Goal: Feedback & Contribution: Submit feedback/report problem

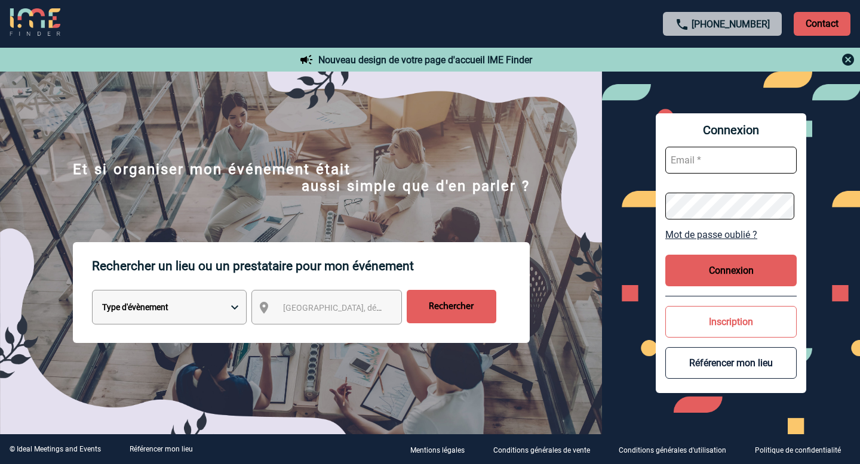
type input "event@workandshare.com"
click at [706, 274] on button "Connexion" at bounding box center [730, 271] width 131 height 32
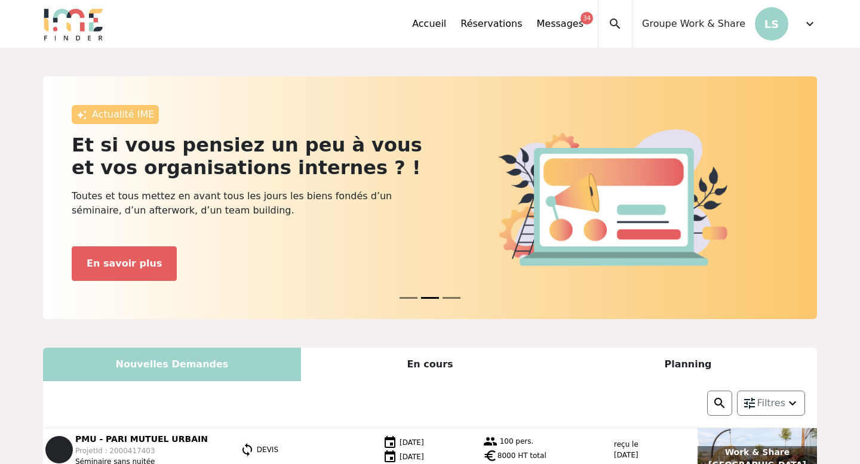
click at [809, 28] on span "expand_more" at bounding box center [809, 24] width 14 height 14
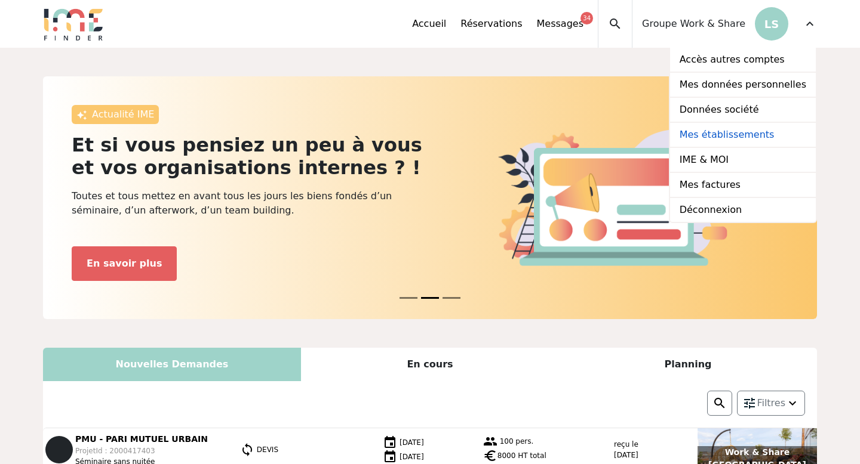
click at [704, 130] on link "Mes établissements" at bounding box center [743, 135] width 146 height 25
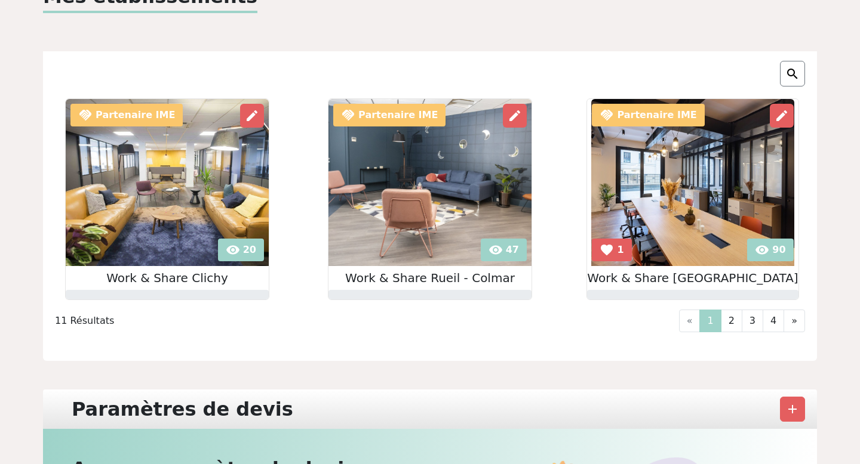
scroll to position [94, 0]
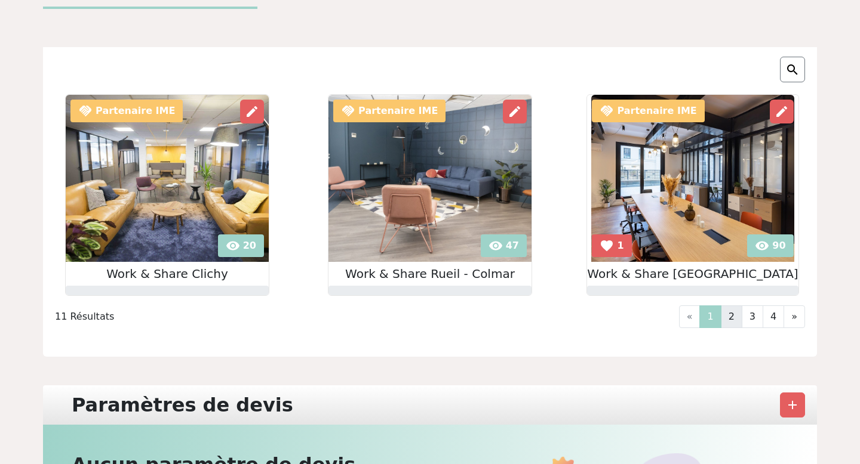
click at [727, 321] on link "2" at bounding box center [731, 317] width 21 height 23
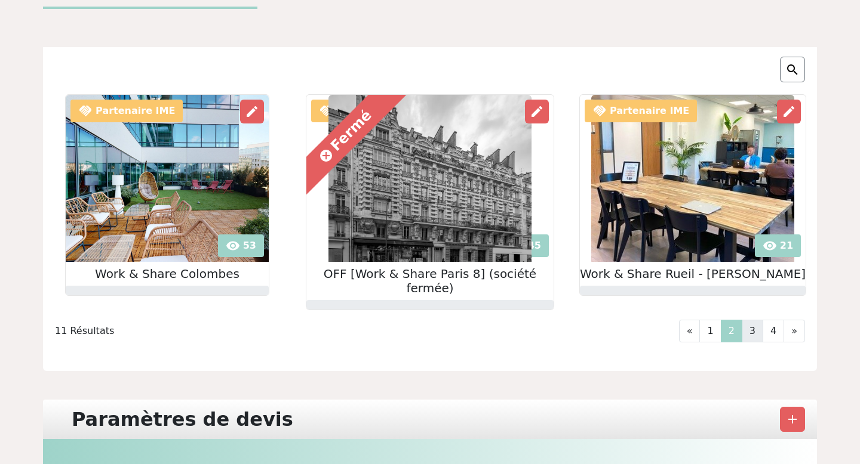
click at [759, 320] on link "3" at bounding box center [751, 331] width 21 height 23
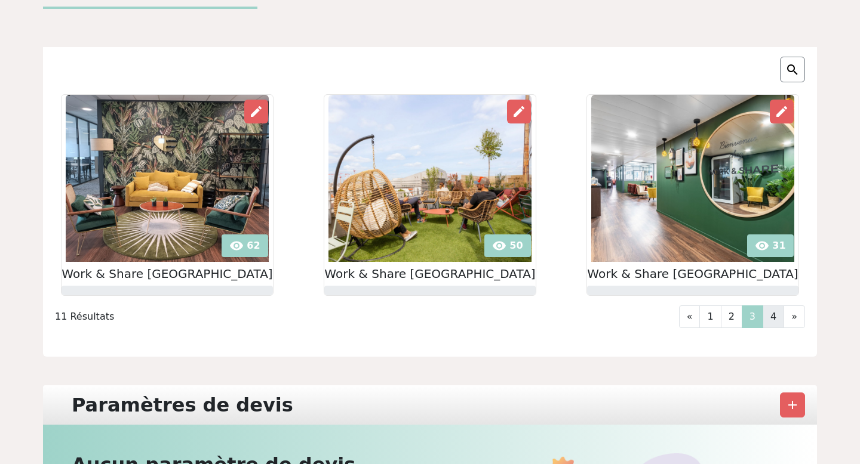
click at [777, 316] on link "4" at bounding box center [772, 317] width 21 height 23
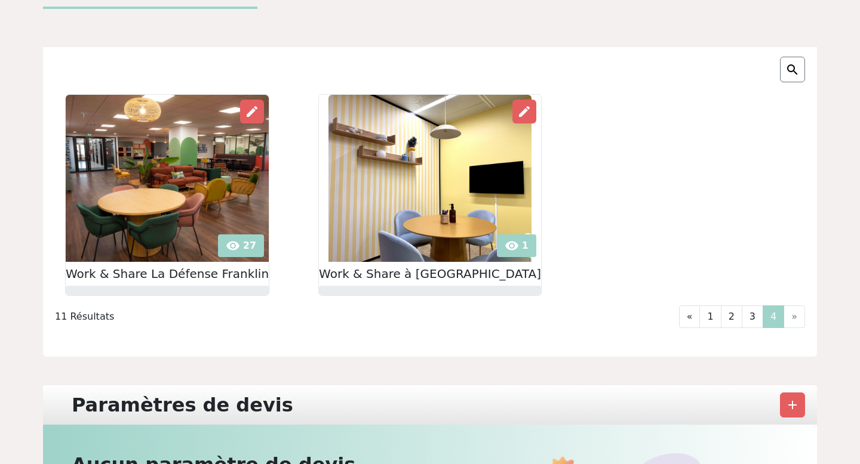
click at [460, 179] on img at bounding box center [429, 178] width 203 height 167
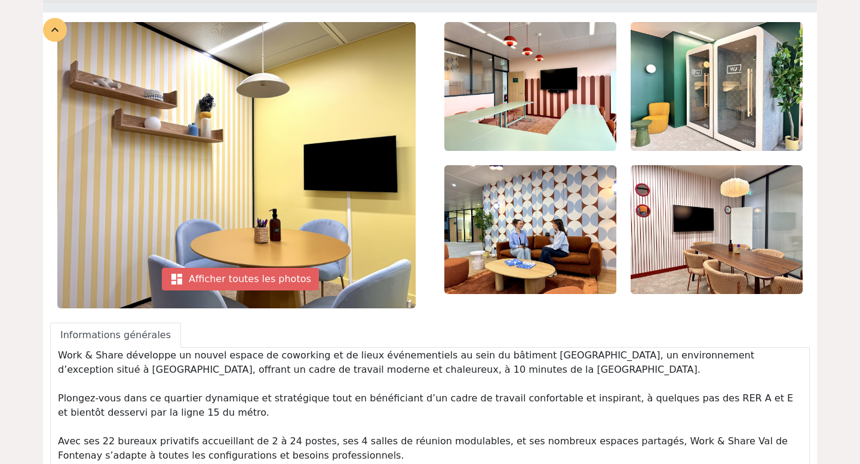
scroll to position [154, 0]
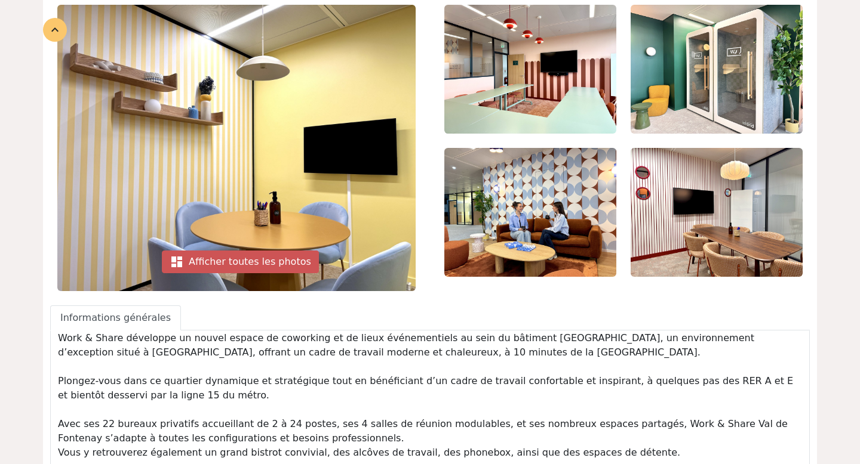
click at [252, 264] on div "dashboard Afficher toutes les photos" at bounding box center [240, 262] width 157 height 23
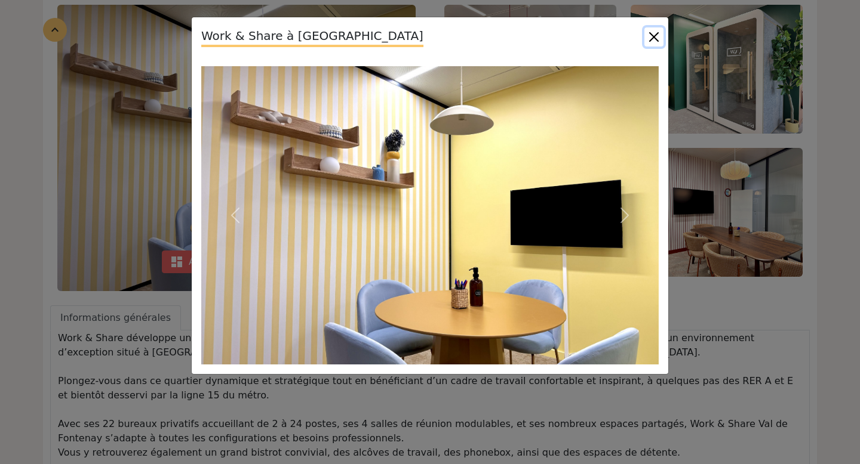
click at [654, 35] on button "Close" at bounding box center [653, 36] width 19 height 19
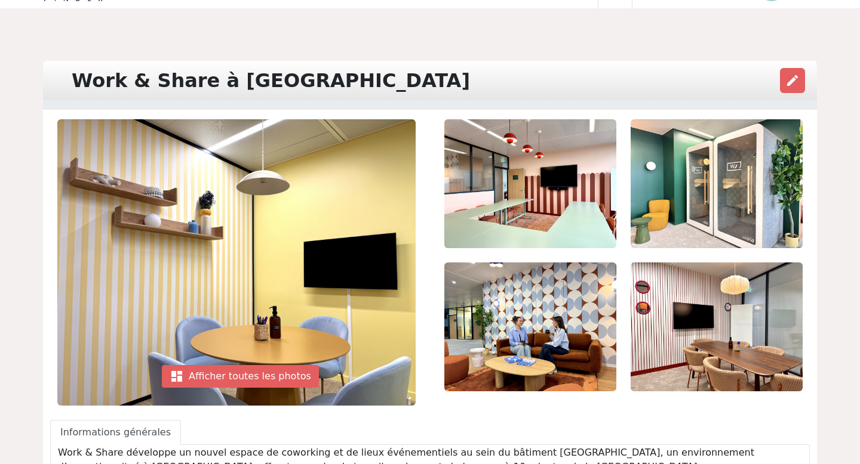
scroll to position [17, 0]
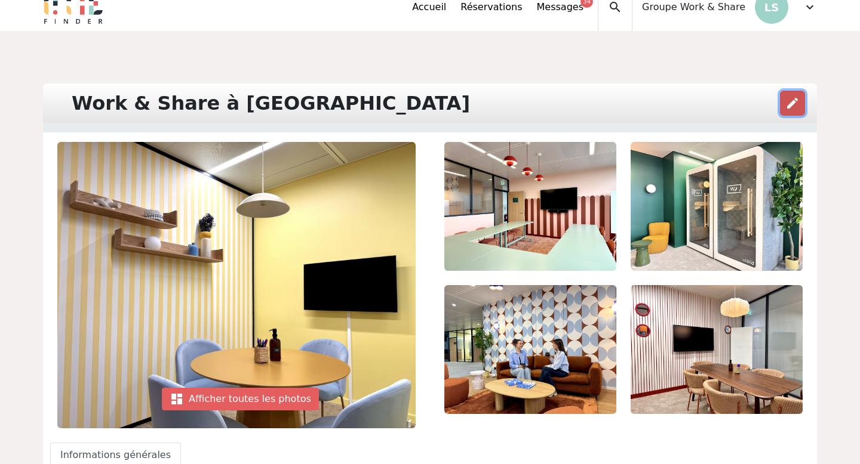
click at [794, 101] on span "edit" at bounding box center [792, 103] width 14 height 14
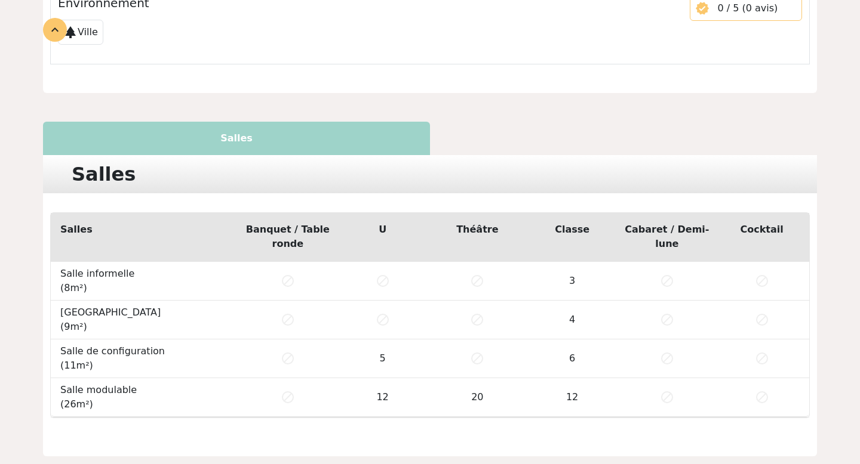
scroll to position [894, 0]
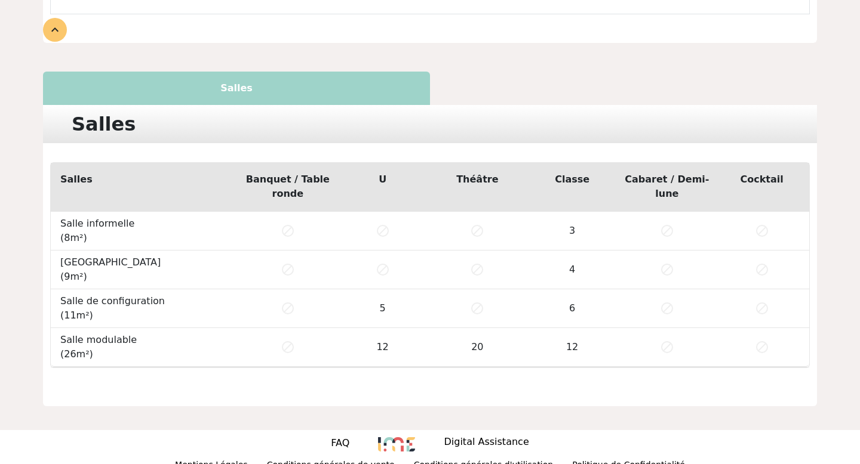
click at [377, 75] on div "Salles" at bounding box center [236, 88] width 387 height 33
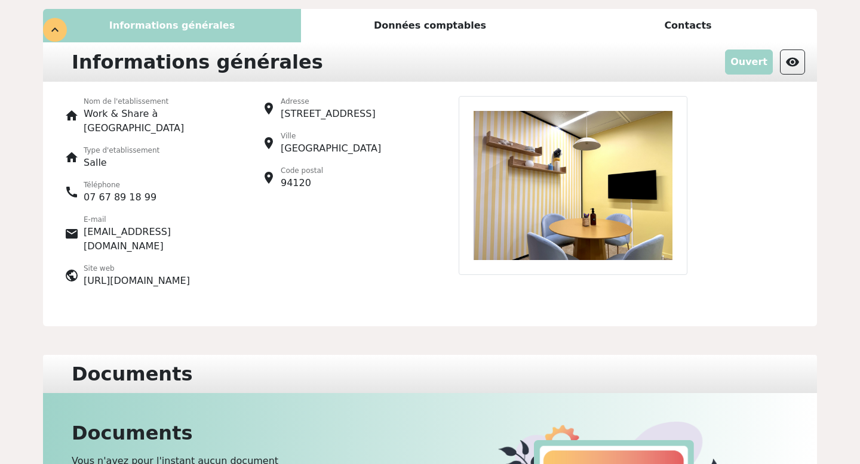
scroll to position [132, 0]
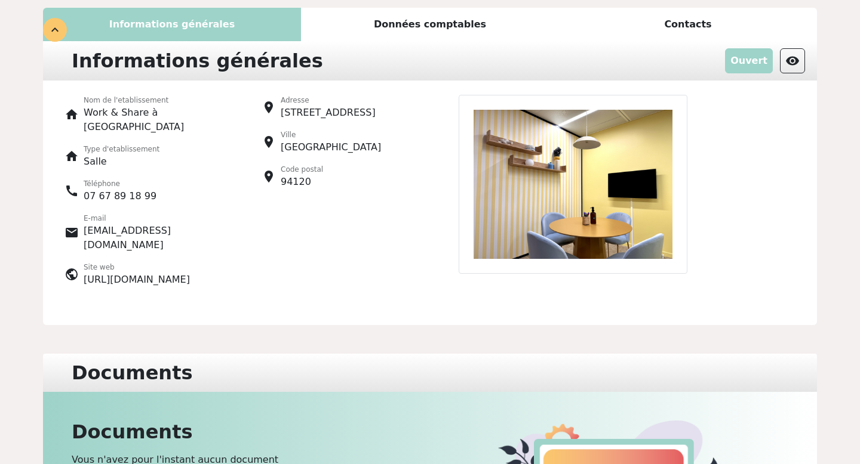
click at [174, 113] on p "Work & Share à [GEOGRAPHIC_DATA]" at bounding box center [155, 120] width 142 height 29
click at [172, 111] on p "Work & Share à [GEOGRAPHIC_DATA]" at bounding box center [155, 120] width 142 height 29
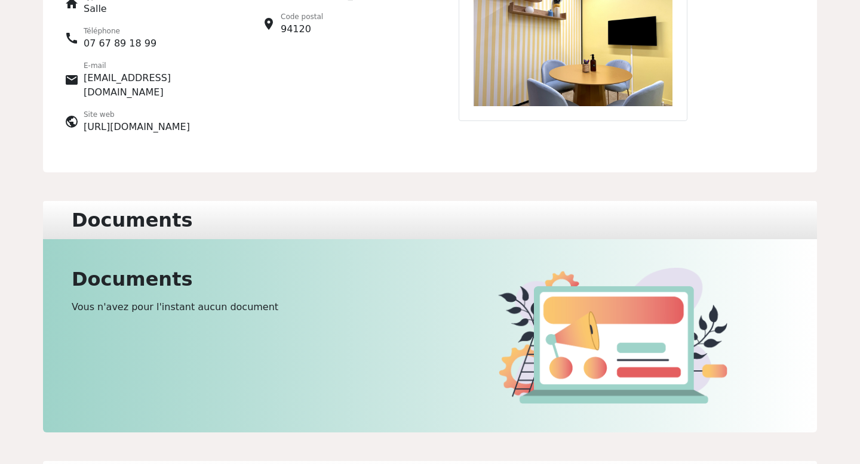
scroll to position [0, 0]
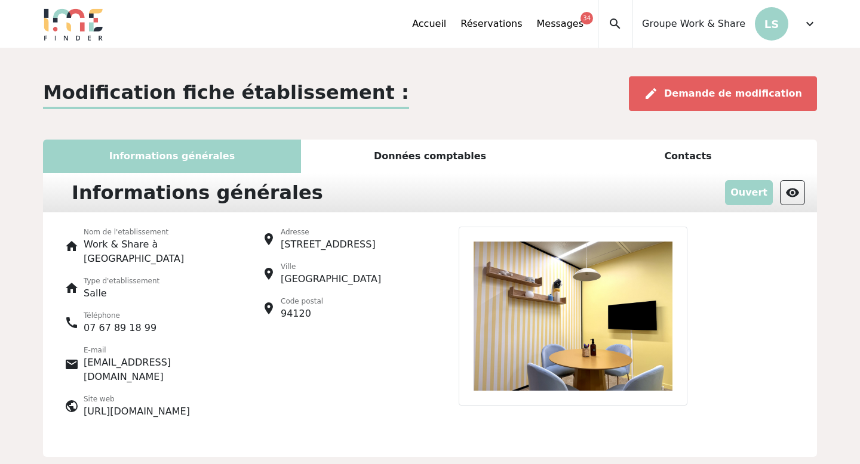
click at [515, 315] on img at bounding box center [573, 316] width 229 height 179
click at [438, 148] on div "Données comptables" at bounding box center [430, 156] width 258 height 33
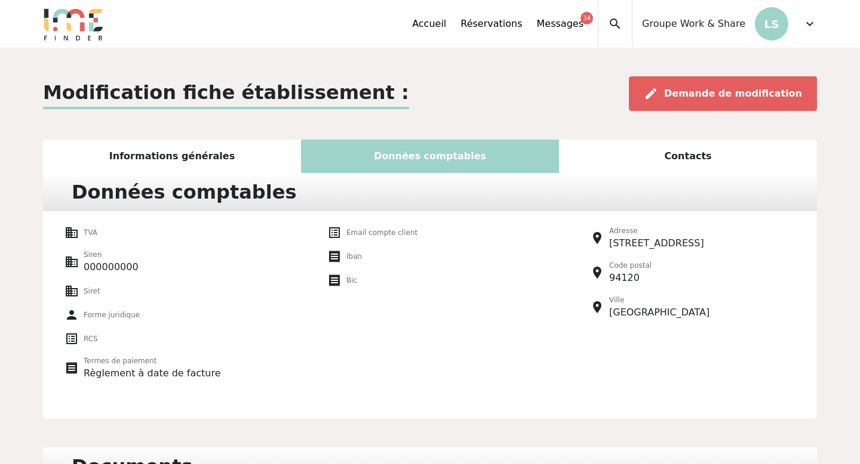
click at [684, 160] on div "Contacts" at bounding box center [688, 156] width 258 height 33
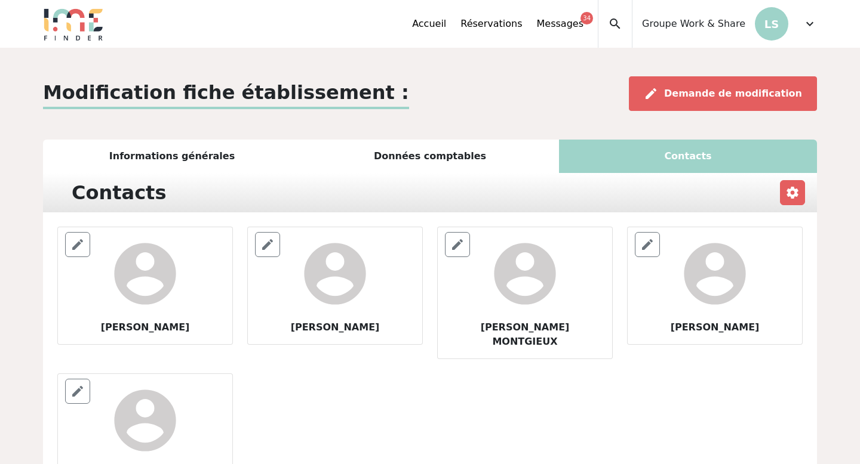
click at [161, 165] on div "Informations générales" at bounding box center [172, 156] width 258 height 33
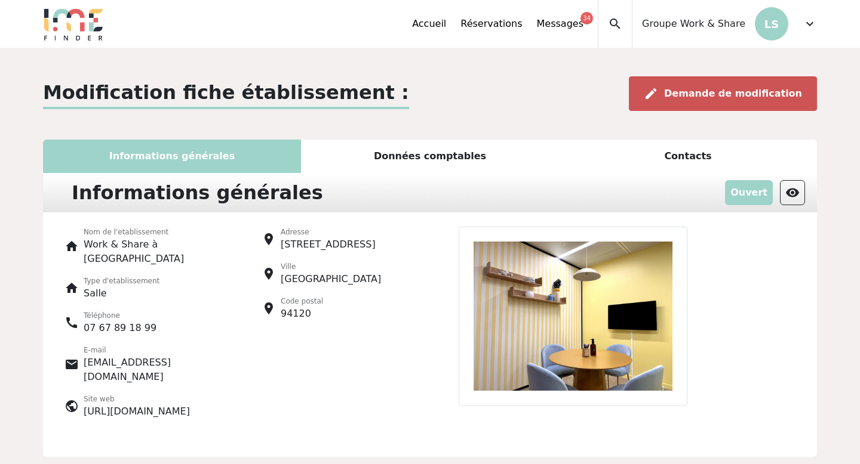
click at [687, 90] on span "Demande de modification" at bounding box center [733, 93] width 138 height 11
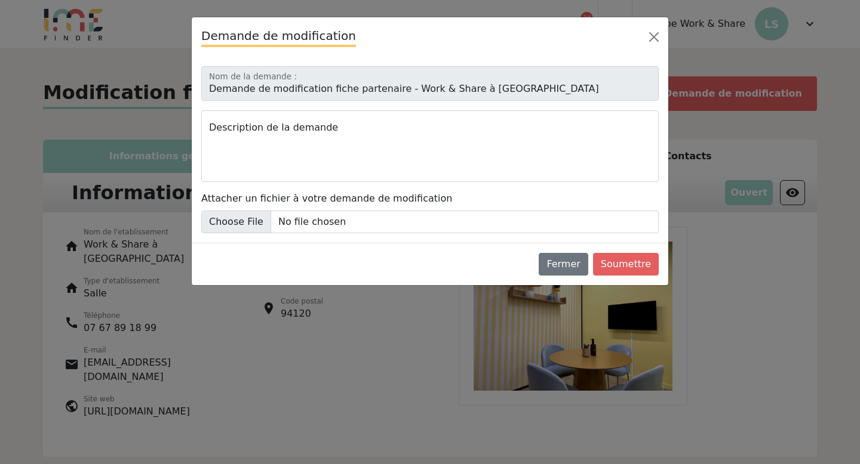
click at [643, 45] on div "Demande de modification" at bounding box center [430, 36] width 476 height 39
click at [658, 33] on button "Close" at bounding box center [653, 36] width 19 height 19
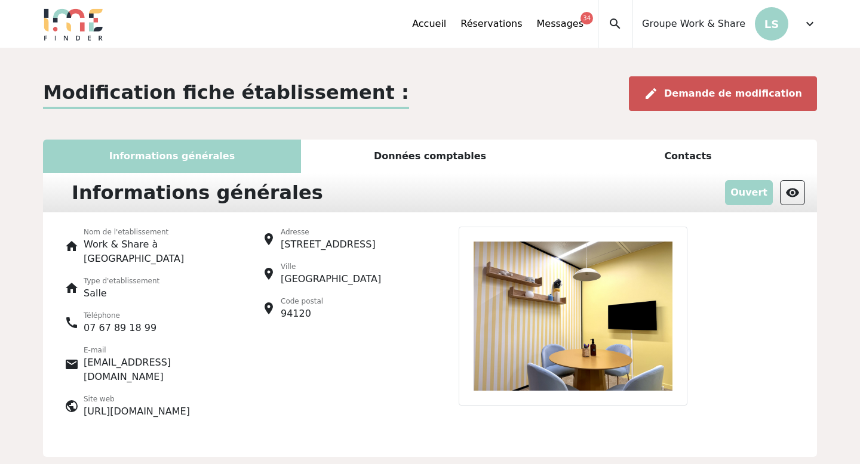
click at [711, 89] on span "Demande de modification" at bounding box center [733, 93] width 138 height 11
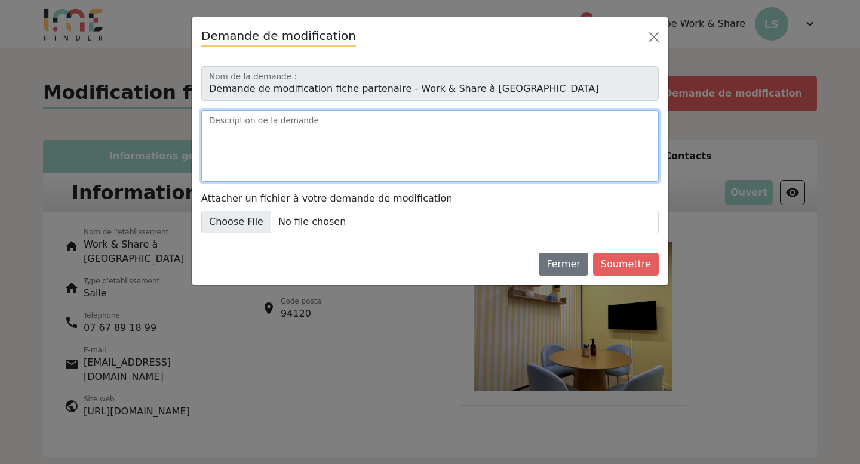
drag, startPoint x: 397, startPoint y: 126, endPoint x: 235, endPoint y: 122, distance: 161.8
click at [235, 123] on textarea "Description de la demande" at bounding box center [429, 146] width 457 height 72
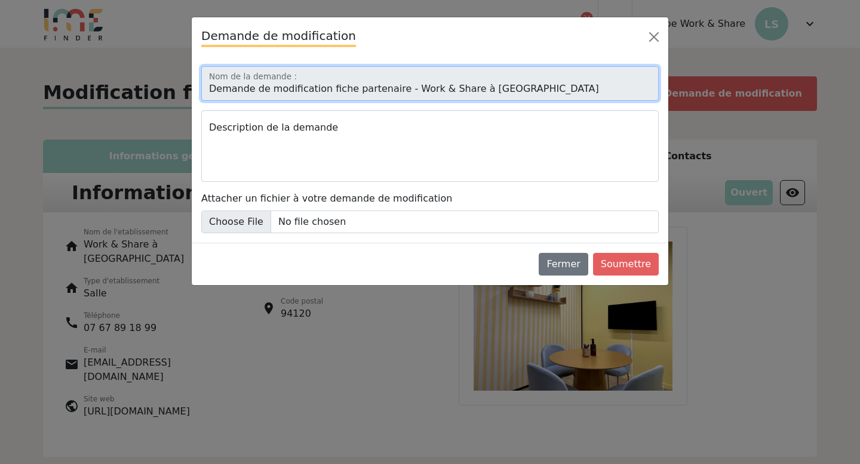
click at [261, 84] on input "Demande de modification fiche partenaire - Work & Share à Val de Fontenay" at bounding box center [429, 83] width 457 height 35
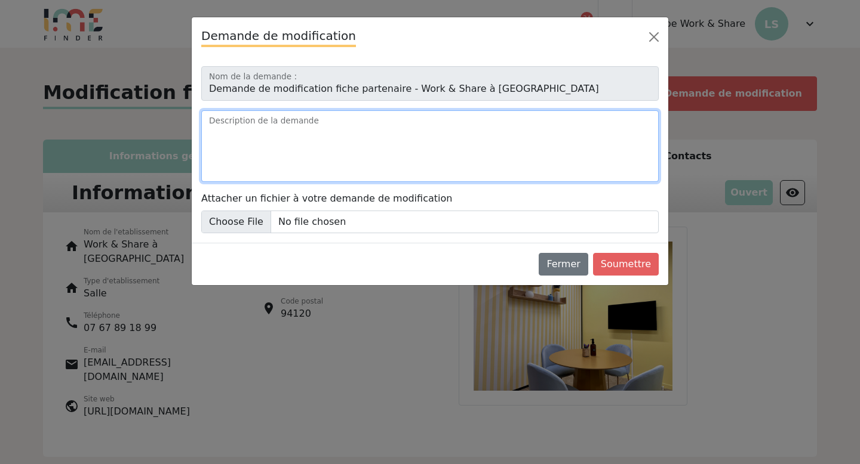
click at [267, 154] on textarea "Description de la demande" at bounding box center [429, 146] width 457 height 72
type textarea "N"
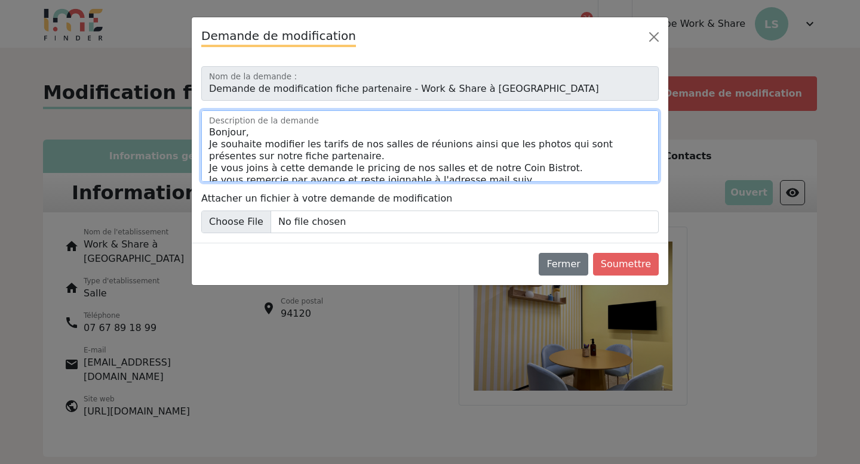
click at [492, 155] on textarea "Bonjour, Je souhaite modifier les tarifs de nos salles de réunions ainsi que le…" at bounding box center [429, 146] width 457 height 72
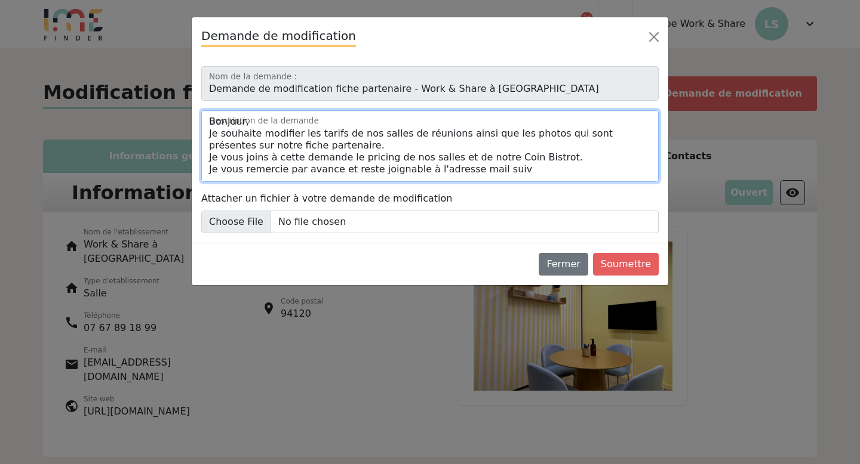
click at [370, 159] on textarea "Bonjour, Je souhaite modifier les tarifs de nos salles de réunions ainsi que le…" at bounding box center [429, 146] width 457 height 72
click at [556, 161] on textarea "Bonjour, Je souhaite modifier les tarifs de nos salles de réunions ainsi que le…" at bounding box center [429, 146] width 457 height 72
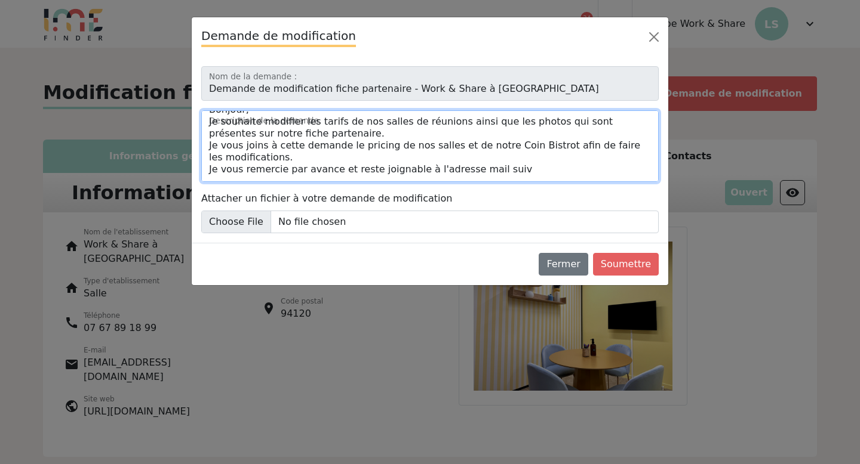
scroll to position [22, 0]
click at [527, 168] on textarea "Bonjour, Je souhaite modifier les tarifs de nos salles de réunions ainsi que le…" at bounding box center [429, 146] width 457 height 72
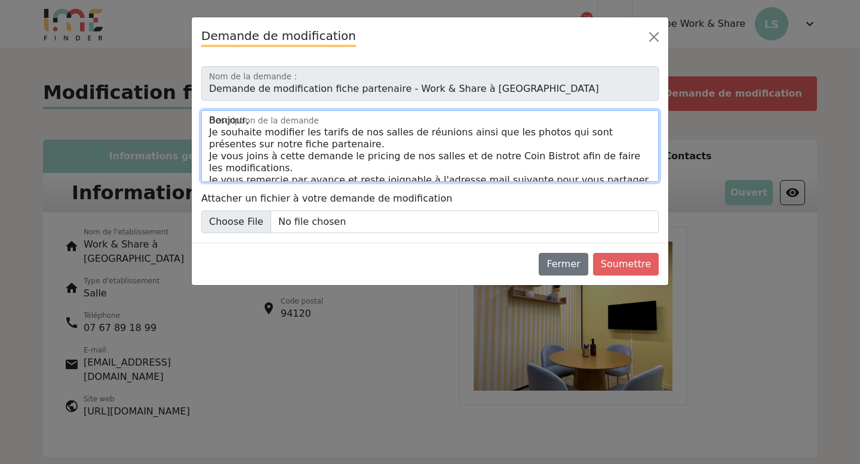
scroll to position [0, 0]
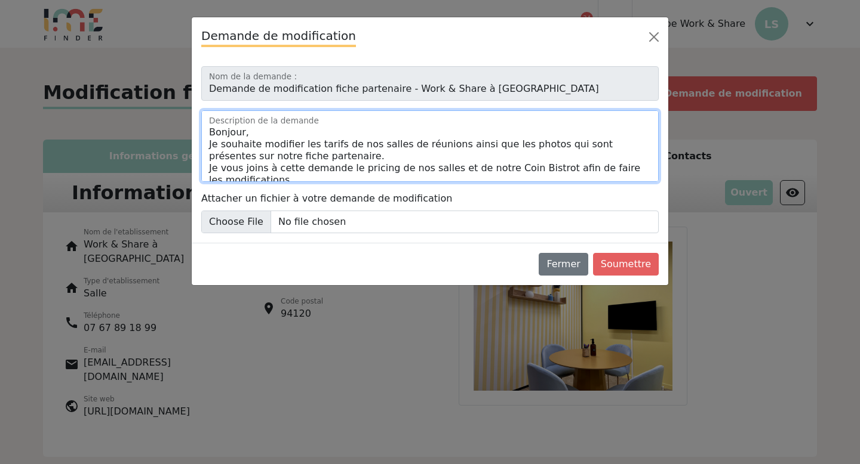
click at [457, 145] on textarea "Bonjour, Je souhaite modifier les tarifs de nos salles de réunions ainsi que le…" at bounding box center [429, 146] width 457 height 72
type textarea "Bonjour, Je souhaite modifier les tarifs de nos salles de réunions ainsi que le…"
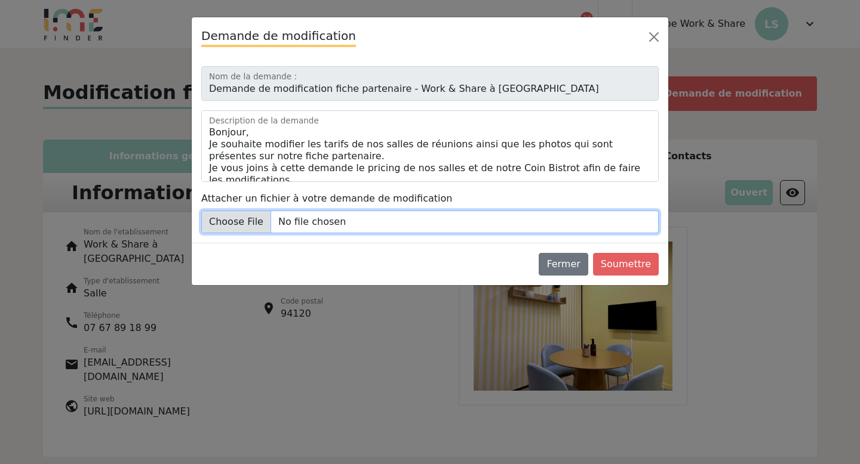
click at [312, 230] on input "Attacher un fichier à votre demande de modification" at bounding box center [429, 222] width 457 height 23
type input "C:\fakepath\W&S Val-de-Fontenay - Grille tarifaire salles.png"
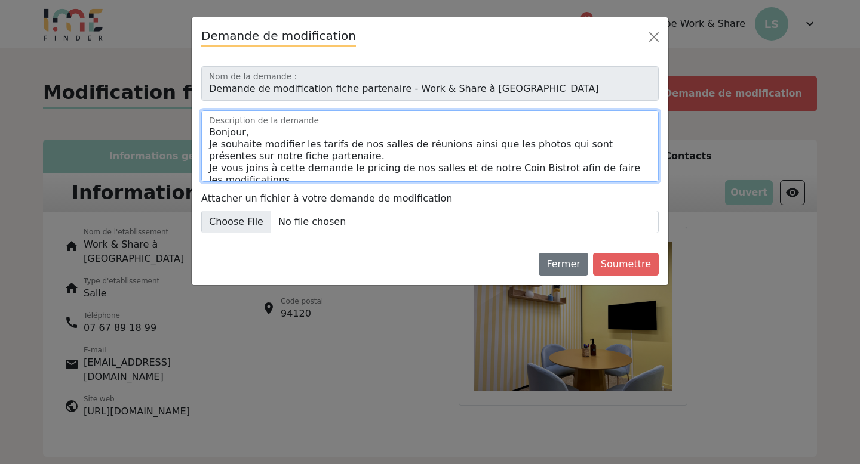
click at [322, 162] on textarea "Bonjour, Je souhaite modifier les tarifs de nos salles de réunions ainsi que le…" at bounding box center [429, 146] width 457 height 72
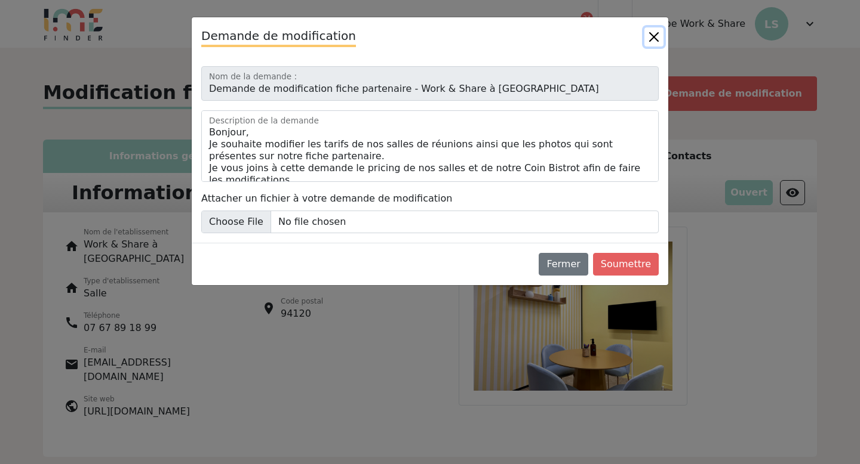
click at [661, 38] on button "Close" at bounding box center [653, 36] width 19 height 19
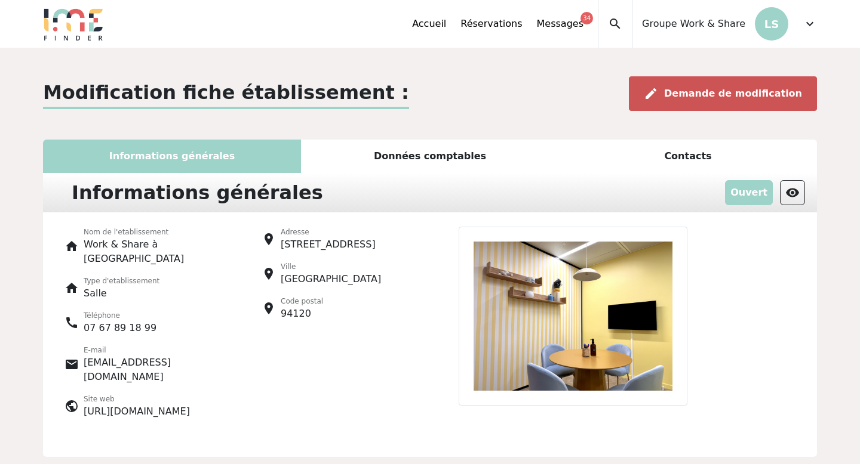
click at [705, 86] on div "edit Demande de modification" at bounding box center [723, 93] width 188 height 35
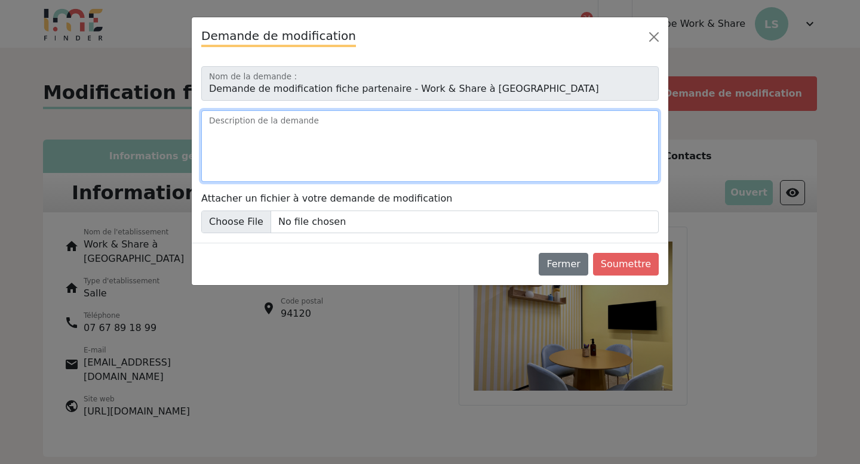
click at [352, 131] on textarea "Description de la demande" at bounding box center [429, 146] width 457 height 72
paste textarea "Bonjour, Je souhaite modifier les tarifs de nos salles de réunions ainsi que le…"
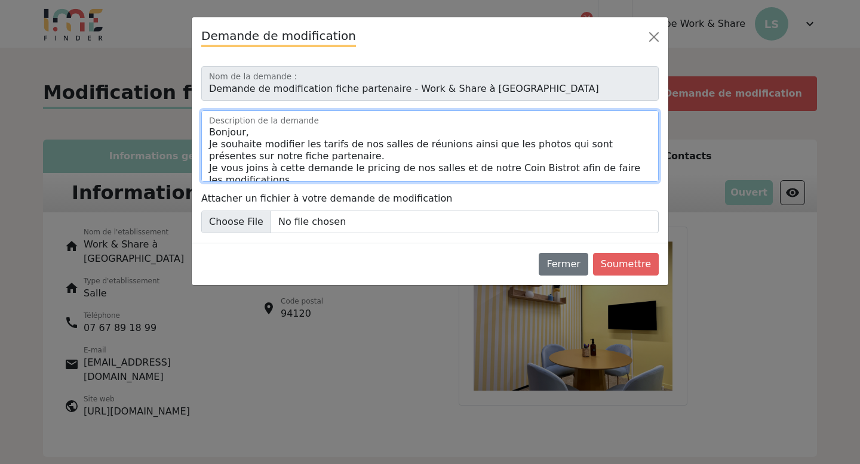
click at [343, 157] on textarea "Bonjour, Je souhaite modifier les tarifs de nos salles de réunions ainsi que le…" at bounding box center [429, 146] width 457 height 72
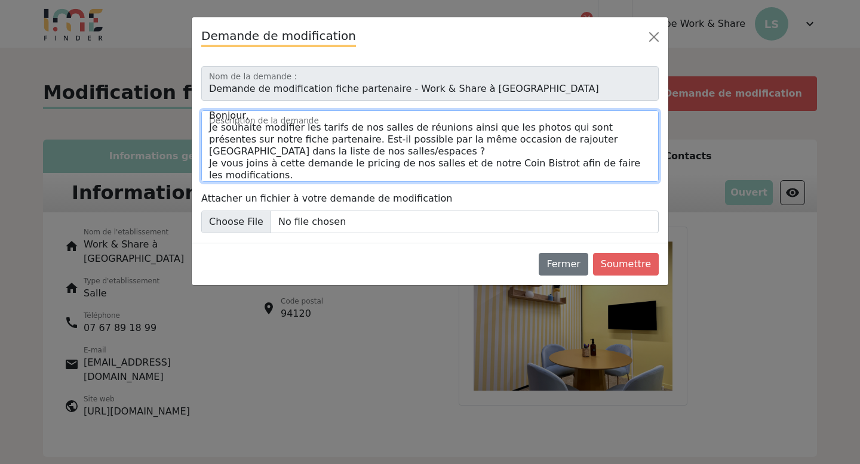
scroll to position [10, 0]
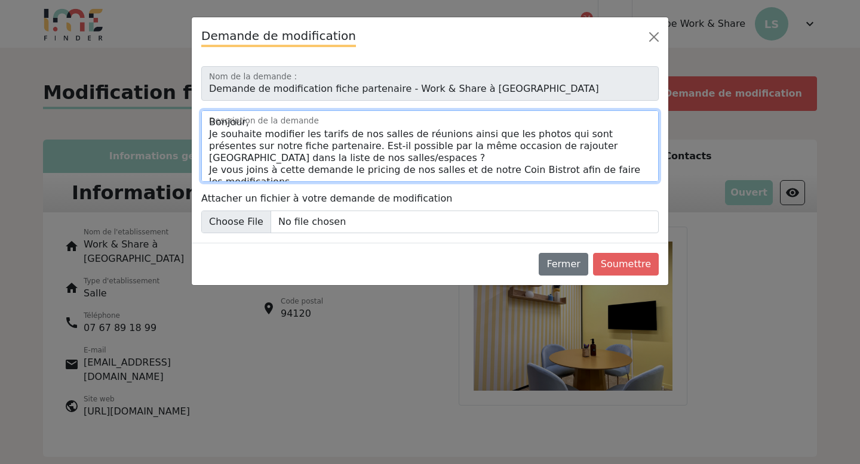
click at [210, 168] on textarea "Bonjour, Je souhaite modifier les tarifs de nos salles de réunions ainsi que le…" at bounding box center [429, 146] width 457 height 72
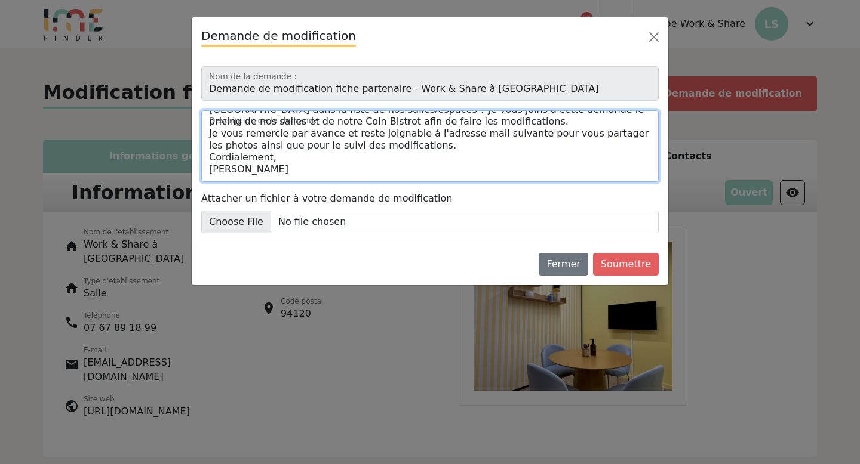
scroll to position [53, 0]
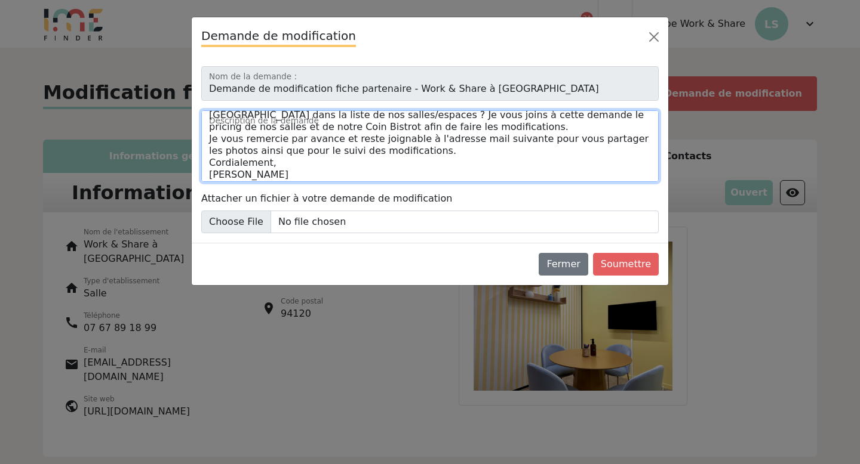
click at [315, 152] on textarea "Bonjour, Je souhaite modifier les tarifs de nos salles de réunions ainsi que le…" at bounding box center [429, 146] width 457 height 72
type textarea "Bonjour, Je souhaite modifier les tarifs de nos salles de réunions ainsi que le…"
click at [399, 151] on textarea "Bonjour, Je souhaite modifier les tarifs de nos salles de réunions ainsi que le…" at bounding box center [429, 146] width 457 height 72
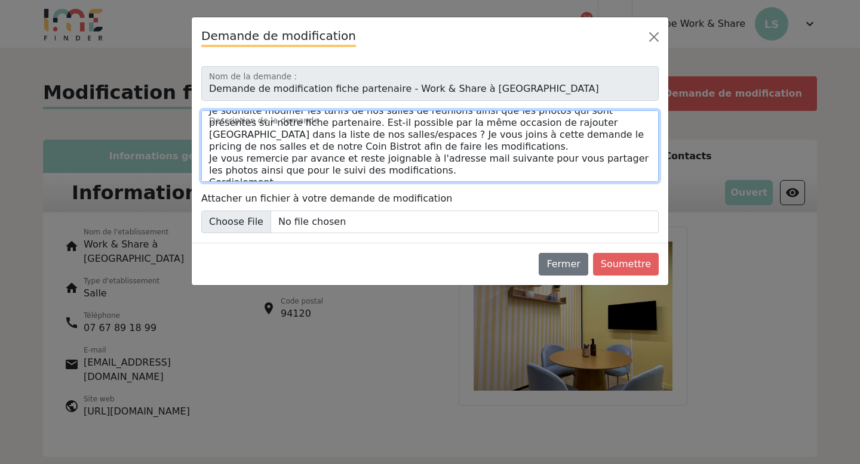
scroll to position [33, 0]
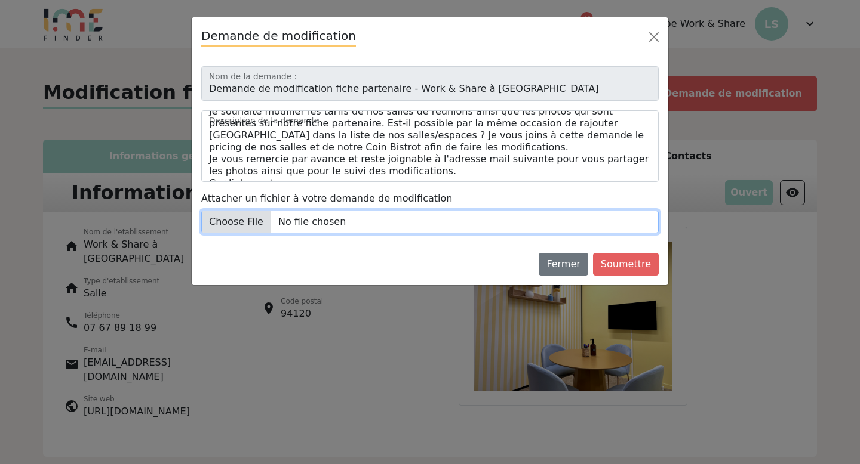
click at [370, 220] on input "Attacher un fichier à votre demande de modification" at bounding box center [429, 222] width 457 height 23
type input "C:\fakepath\W&S Val-de-Fontenay - Grille tarifaire salles.png"
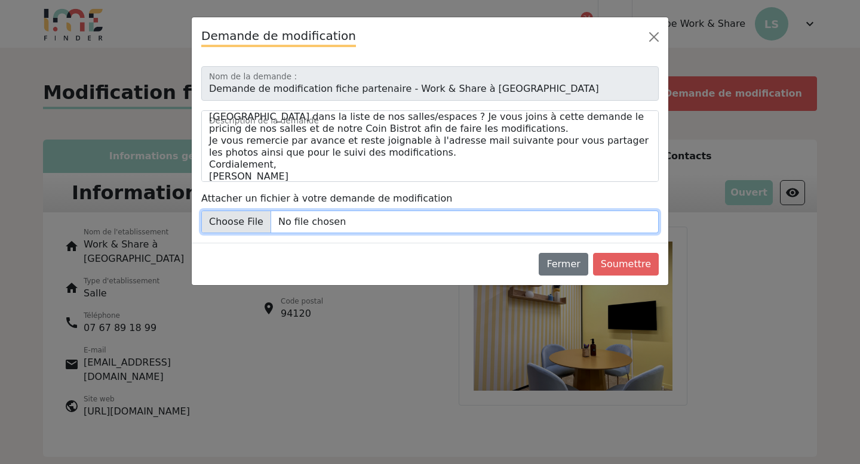
scroll to position [54, 0]
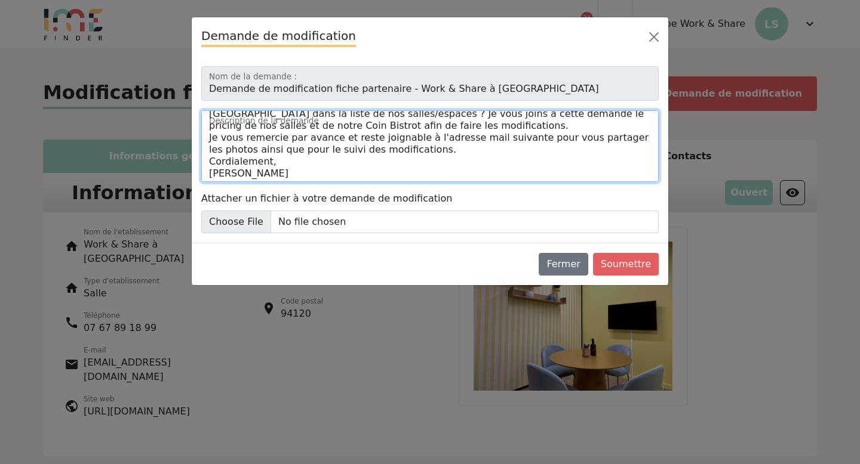
click at [439, 148] on textarea "Bonjour, Je souhaite modifier les tarifs de nos salles de réunions ainsi que le…" at bounding box center [429, 146] width 457 height 72
click at [436, 150] on textarea "Bonjour, Je souhaite modifier les tarifs de nos salles de réunions ainsi que le…" at bounding box center [429, 146] width 457 height 72
click at [536, 153] on textarea "Bonjour, Je souhaite modifier les tarifs de nos salles de réunions ainsi que le…" at bounding box center [429, 146] width 457 height 72
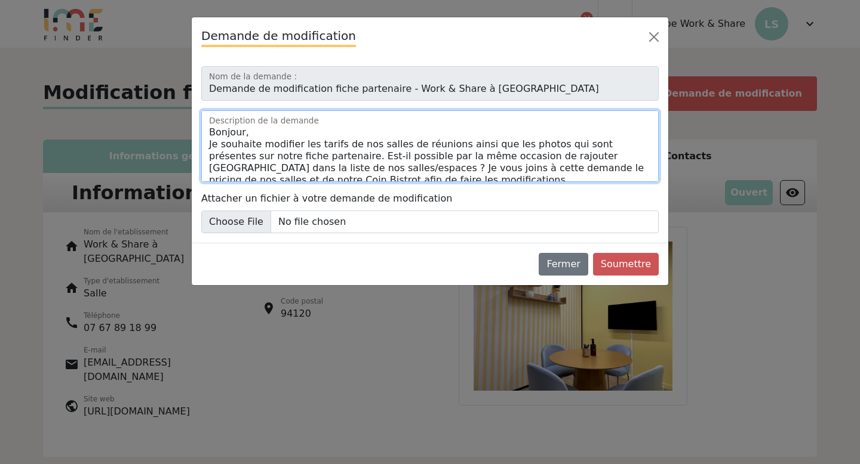
type textarea "Bonjour, Je souhaite modifier les tarifs de nos salles de réunions ainsi que le…"
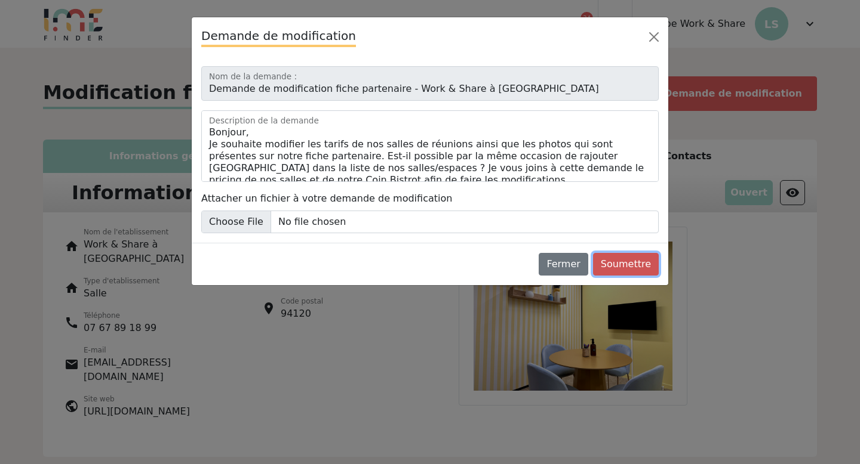
click at [633, 264] on button "Soumettre" at bounding box center [626, 264] width 66 height 23
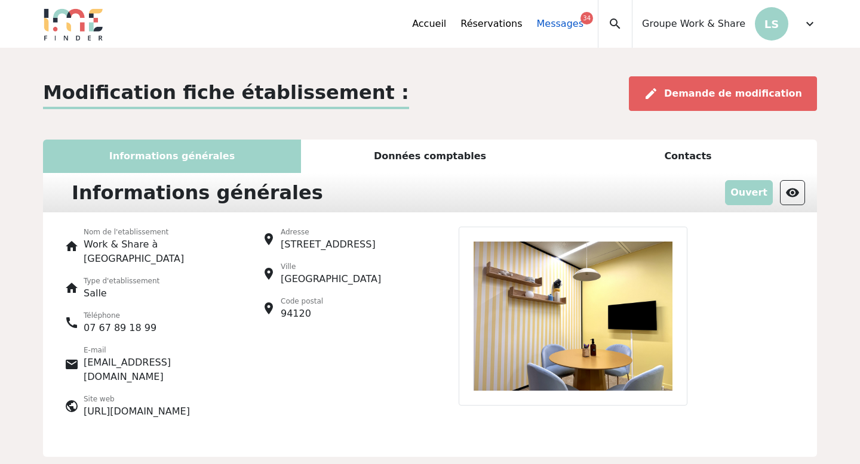
click at [575, 25] on link "Messages 34" at bounding box center [560, 24] width 47 height 14
